Goal: Check status: Check status

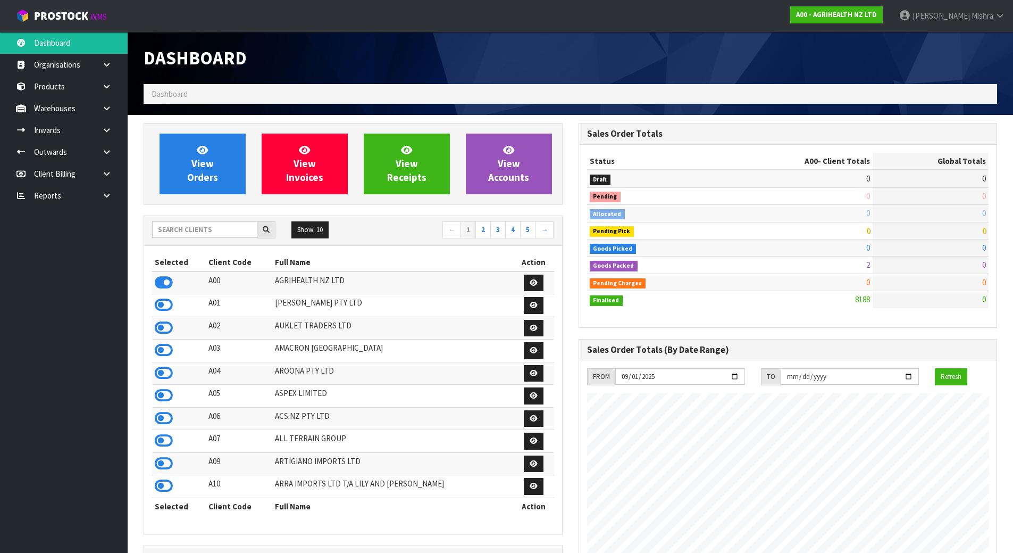
scroll to position [806, 435]
click at [212, 221] on input "text" at bounding box center [204, 229] width 105 height 16
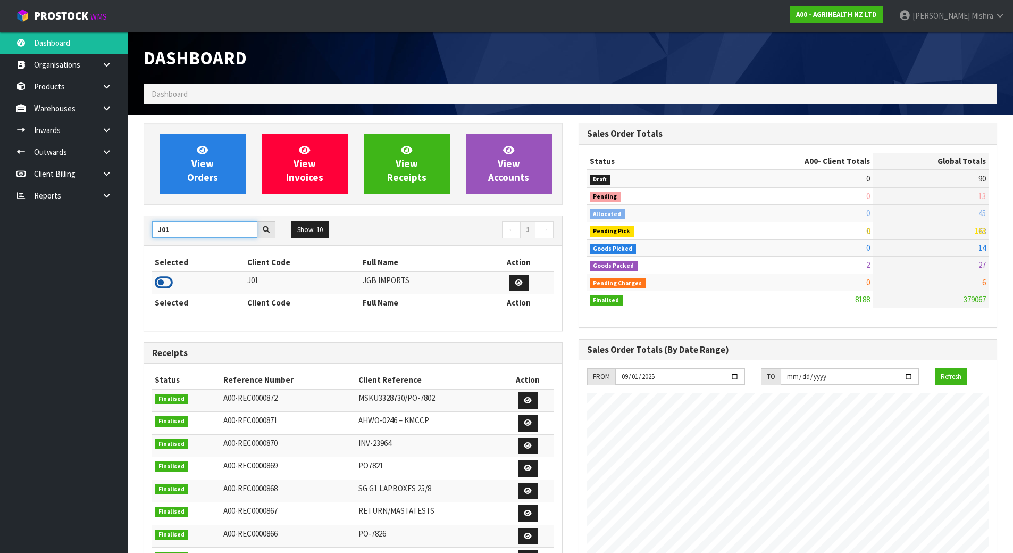
type input "J01"
click at [162, 280] on icon at bounding box center [164, 283] width 18 height 16
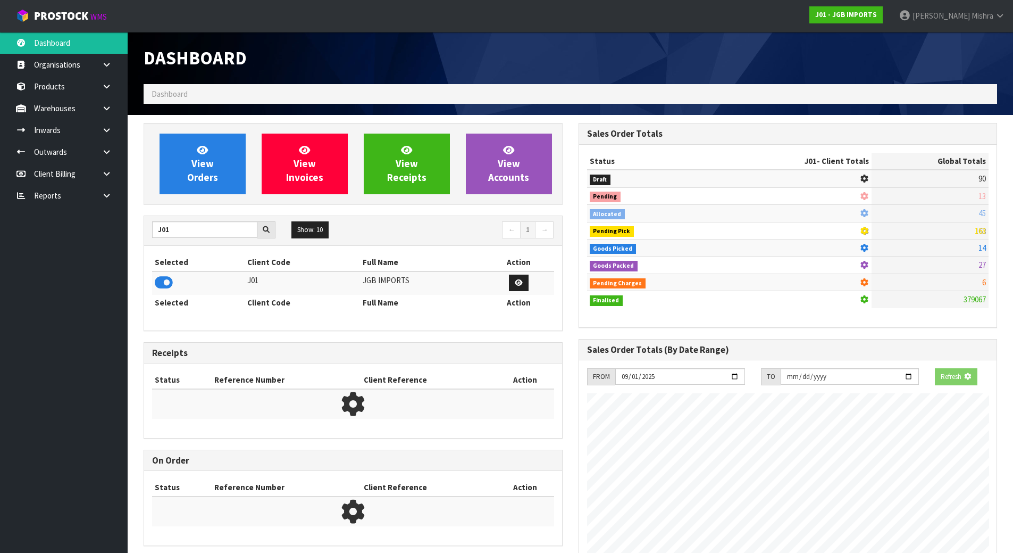
click at [191, 123] on div "View Orders View Invoices View Receipts View Accounts" at bounding box center [353, 164] width 419 height 82
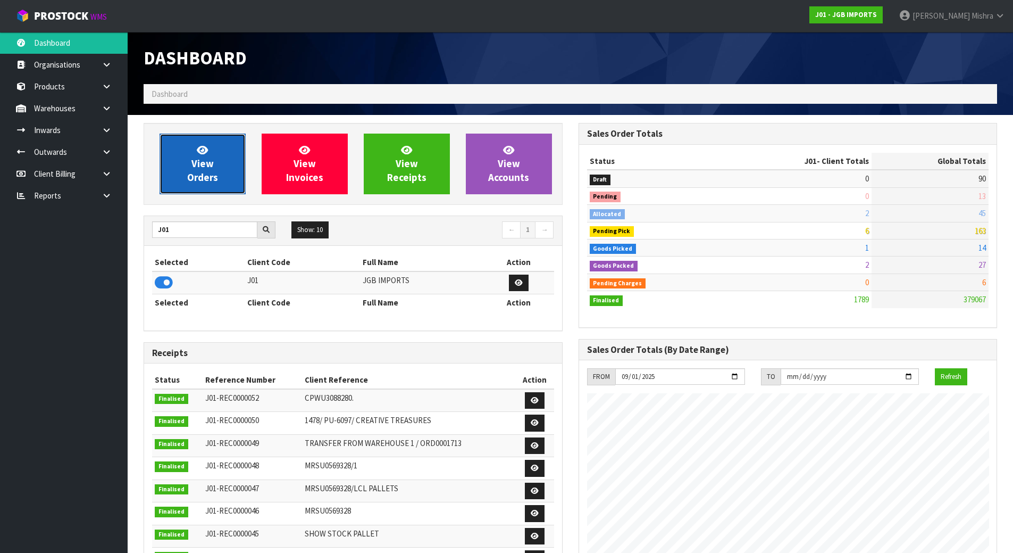
scroll to position [806, 435]
click at [186, 150] on link "View Orders" at bounding box center [203, 164] width 86 height 61
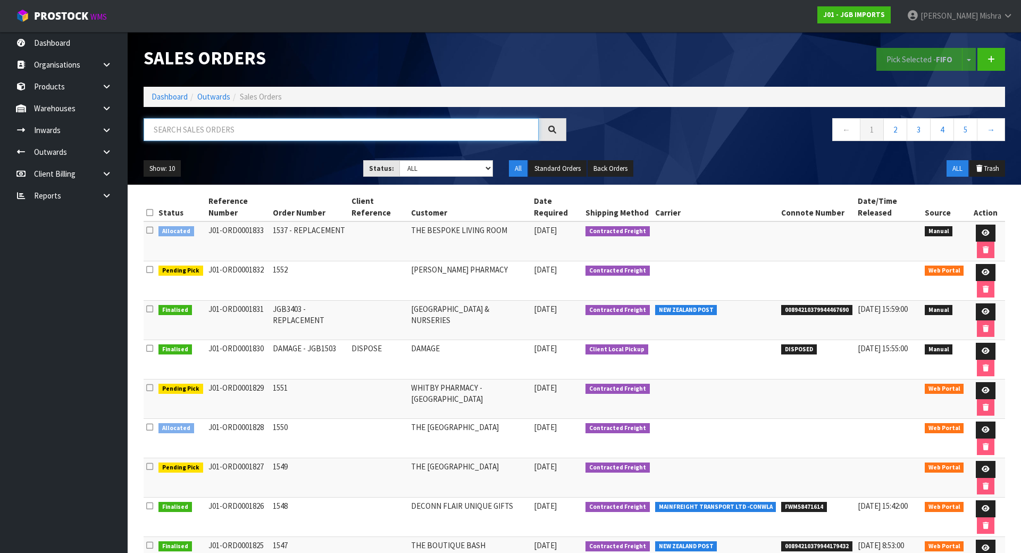
click at [199, 124] on input "text" at bounding box center [341, 129] width 395 height 23
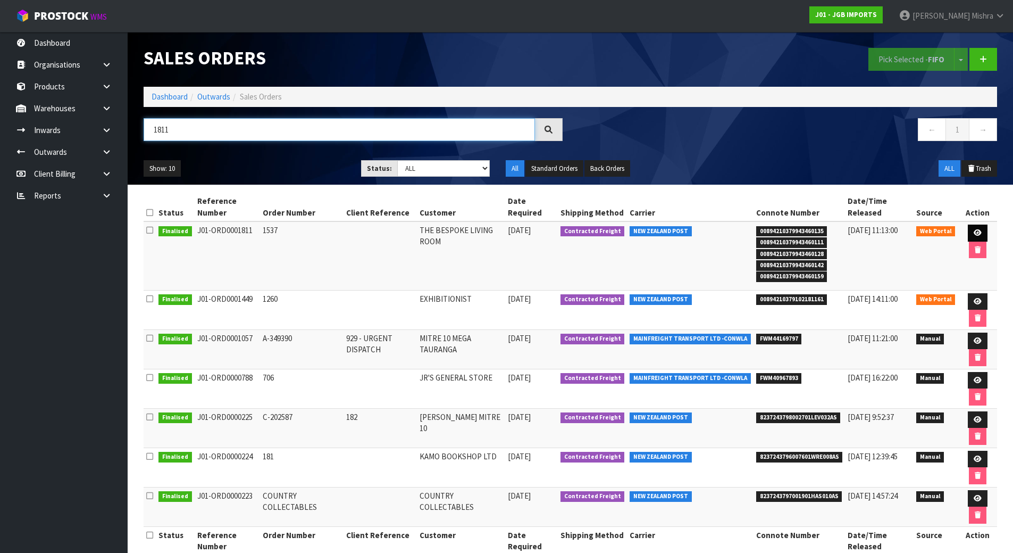
type input "1811"
click at [977, 228] on link at bounding box center [978, 233] width 20 height 17
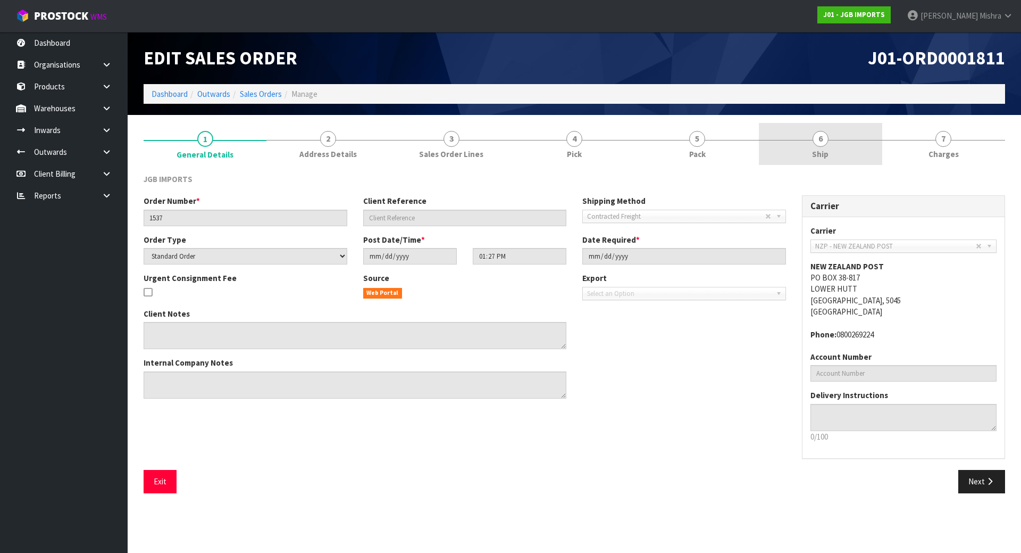
click at [821, 135] on span "6" at bounding box center [821, 139] width 16 height 16
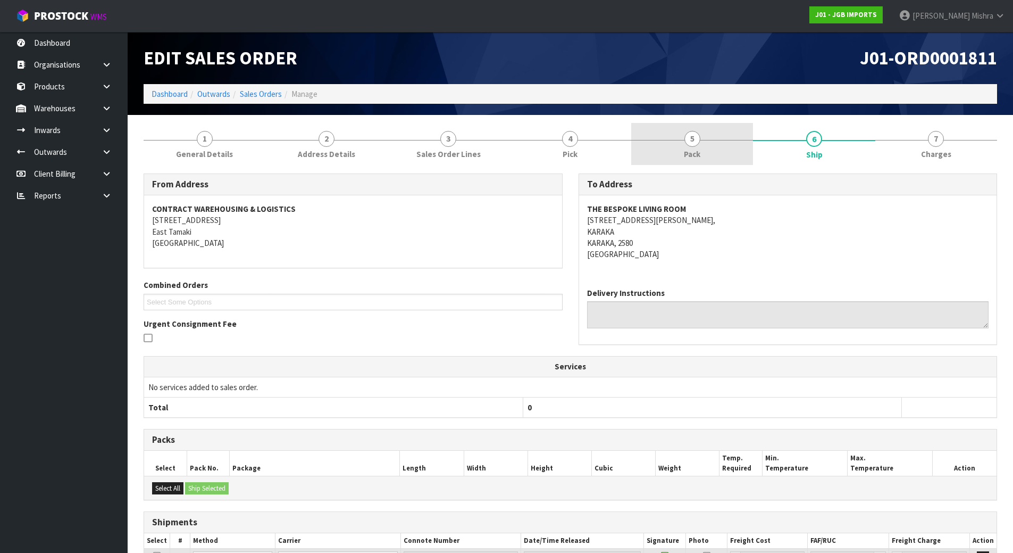
click at [680, 151] on link "5 Pack" at bounding box center [693, 144] width 122 height 42
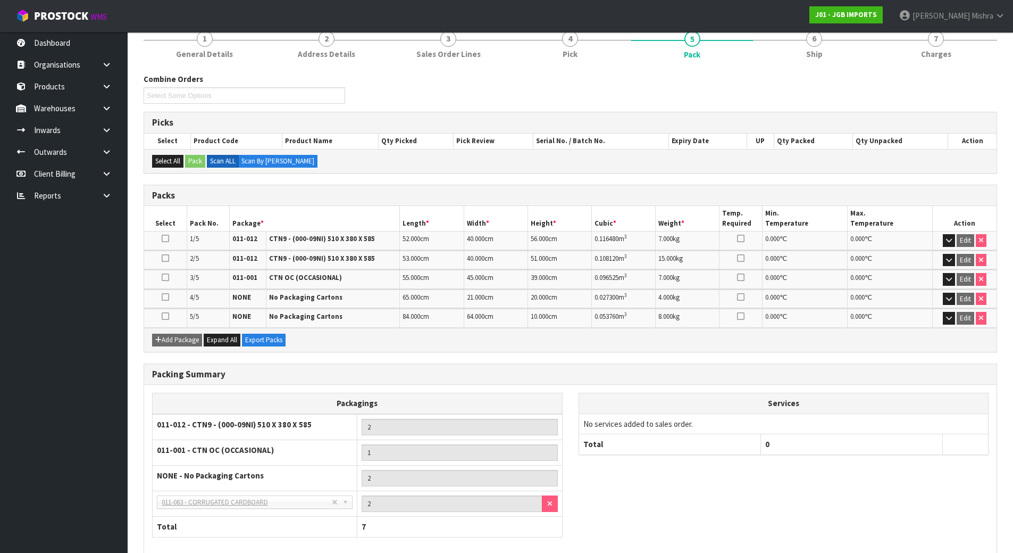
scroll to position [106, 0]
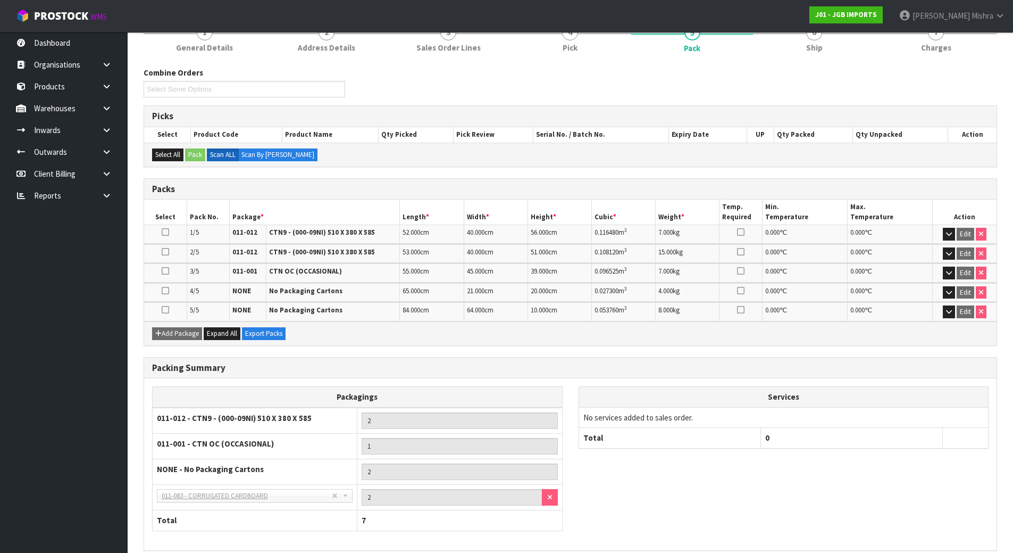
click at [946, 305] on td "Edit" at bounding box center [965, 311] width 64 height 19
click at [946, 309] on icon "button" at bounding box center [949, 311] width 6 height 7
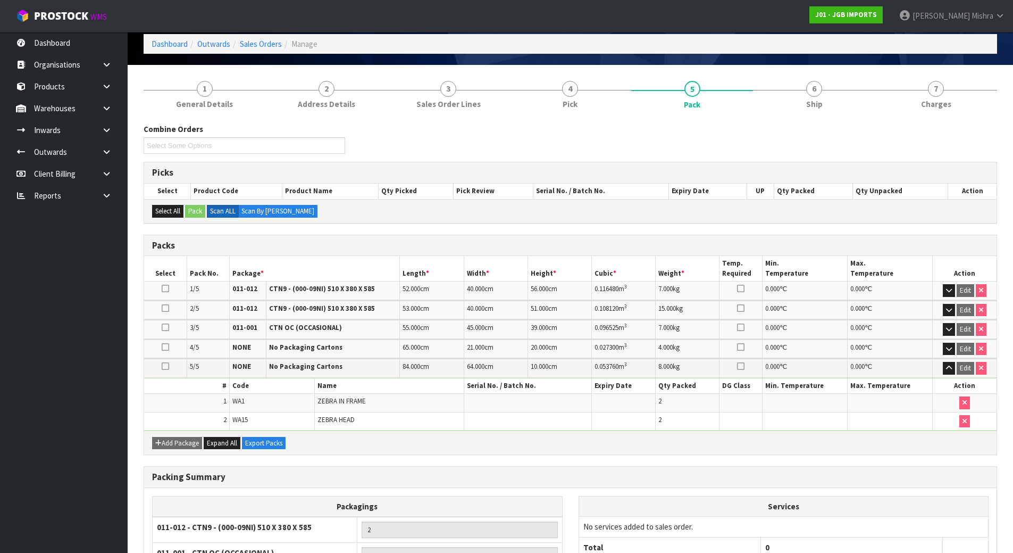
scroll to position [0, 0]
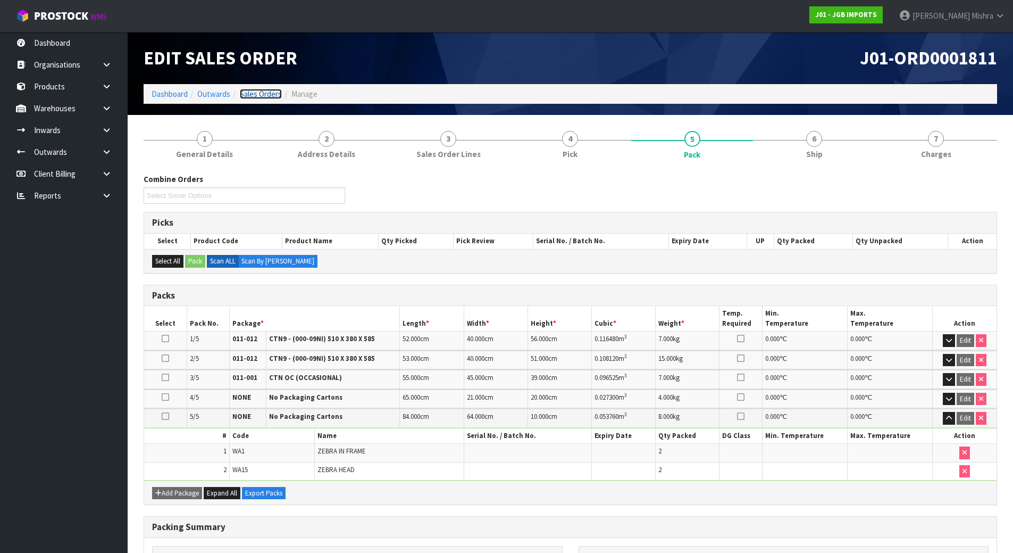
click at [265, 95] on link "Sales Orders" at bounding box center [261, 94] width 42 height 10
